Goal: Find contact information: Obtain details needed to contact an individual or organization

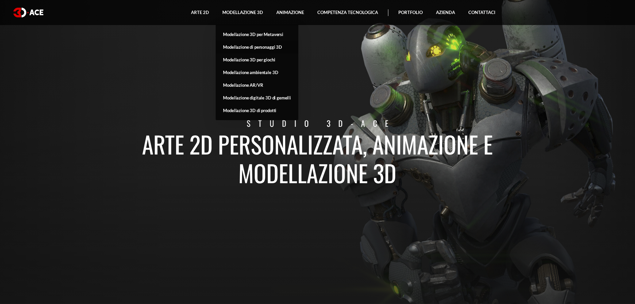
click at [237, 45] on font "Modellazione di personaggi 3D" at bounding box center [252, 46] width 59 height 5
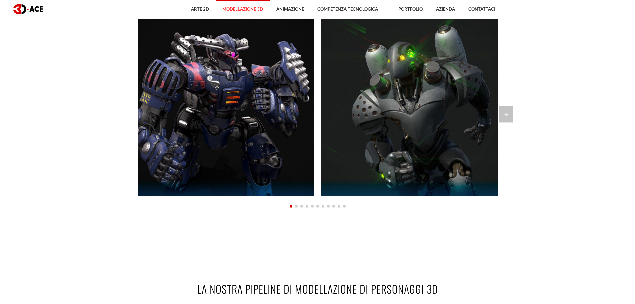
scroll to position [566, 0]
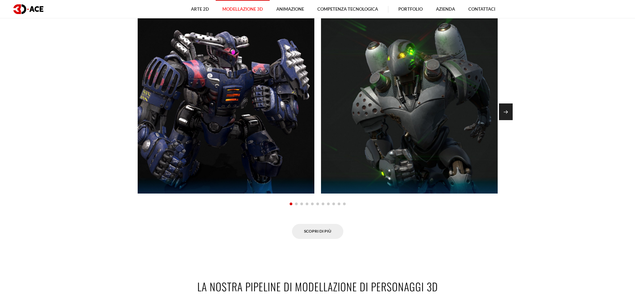
click at [506, 115] on div "Diapositiva successiva" at bounding box center [506, 111] width 14 height 17
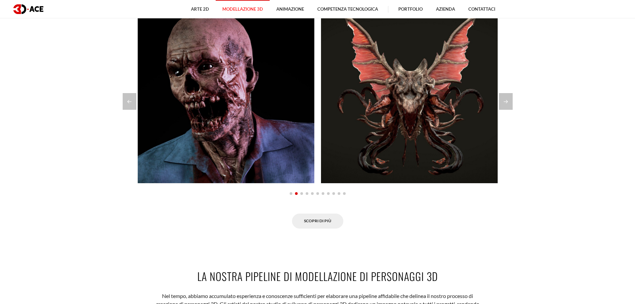
scroll to position [533, 0]
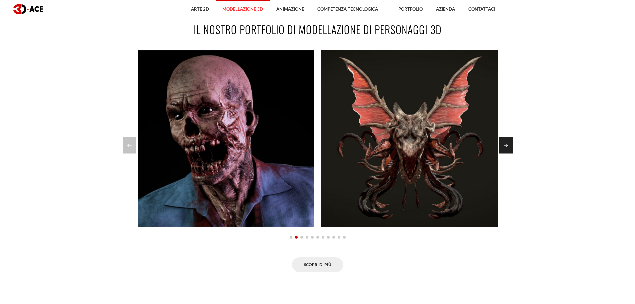
click at [502, 141] on div "Diapositiva successiva" at bounding box center [506, 145] width 14 height 17
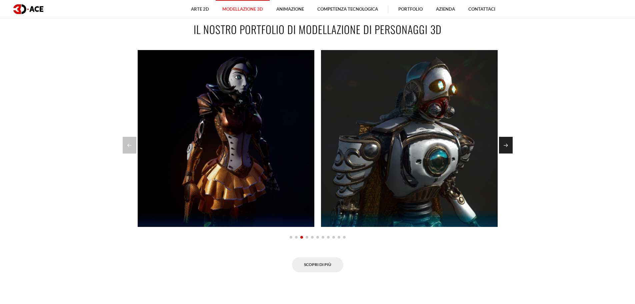
click at [502, 141] on div "Diapositiva successiva" at bounding box center [506, 145] width 14 height 17
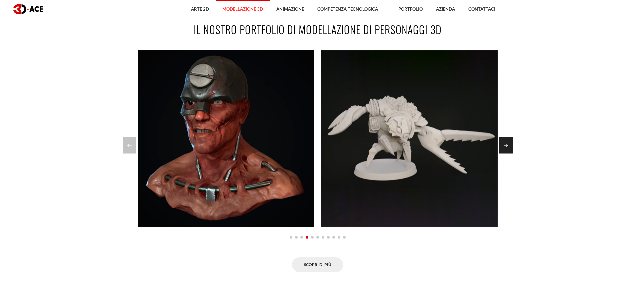
click at [502, 141] on div "Diapositiva successiva" at bounding box center [506, 145] width 14 height 17
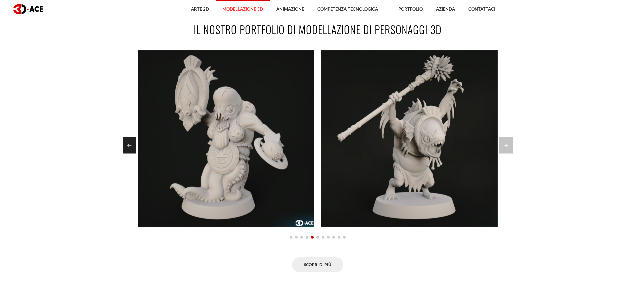
click at [129, 142] on div "Diapositiva precedente" at bounding box center [130, 145] width 14 height 17
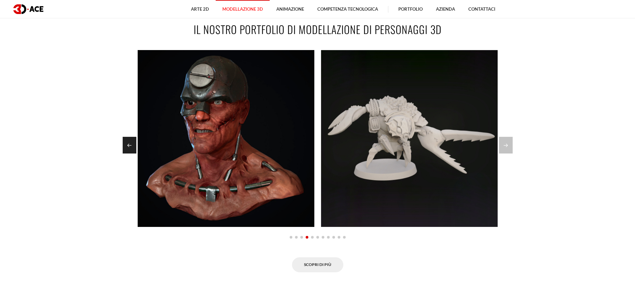
click at [129, 142] on div "Diapositiva precedente" at bounding box center [130, 145] width 14 height 17
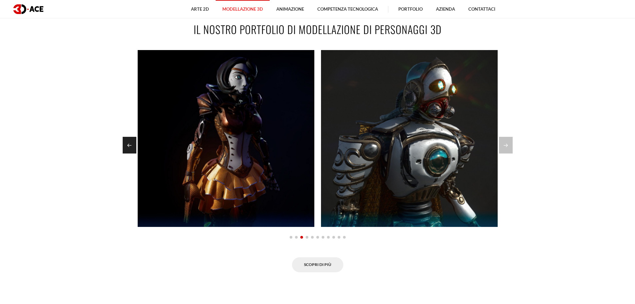
click at [129, 142] on div "Diapositiva precedente" at bounding box center [130, 145] width 14 height 17
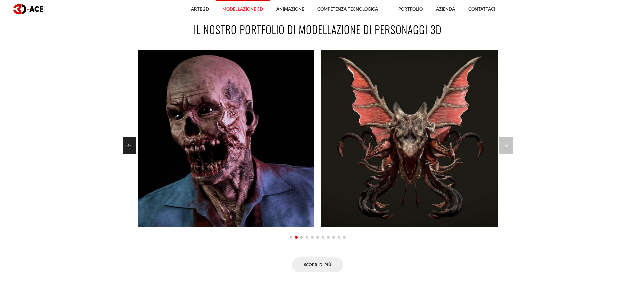
click at [129, 142] on div "Diapositiva precedente" at bounding box center [130, 145] width 14 height 17
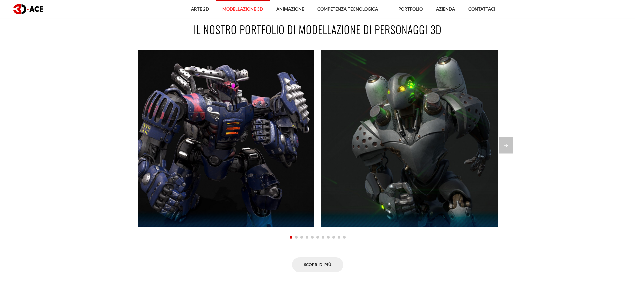
click at [129, 142] on div at bounding box center [318, 145] width 390 height 17
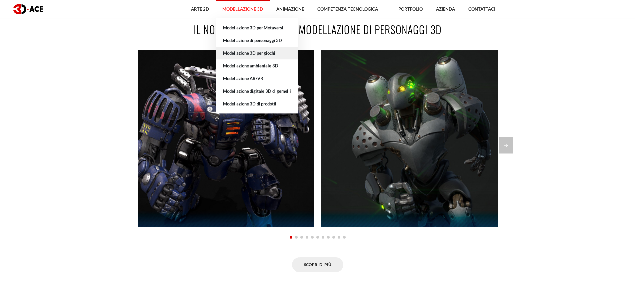
click at [265, 54] on font "Modellazione 3D per giochi" at bounding box center [249, 52] width 52 height 5
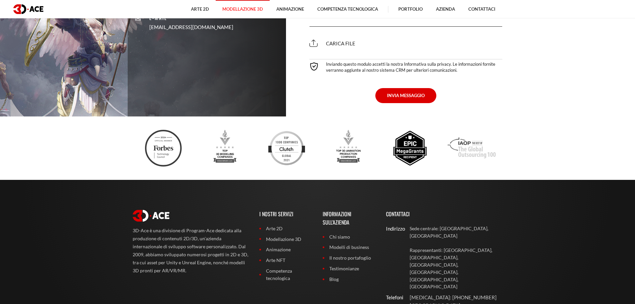
scroll to position [2765, 0]
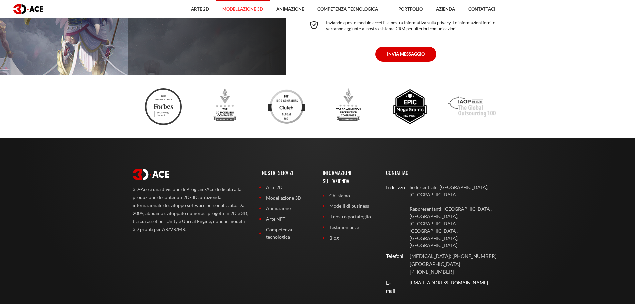
click at [443, 279] on font "[EMAIL_ADDRESS][DOMAIN_NAME]" at bounding box center [448, 282] width 78 height 6
click at [452, 279] on font "[EMAIL_ADDRESS][DOMAIN_NAME]" at bounding box center [448, 282] width 78 height 6
